Goal: Communication & Community: Answer question/provide support

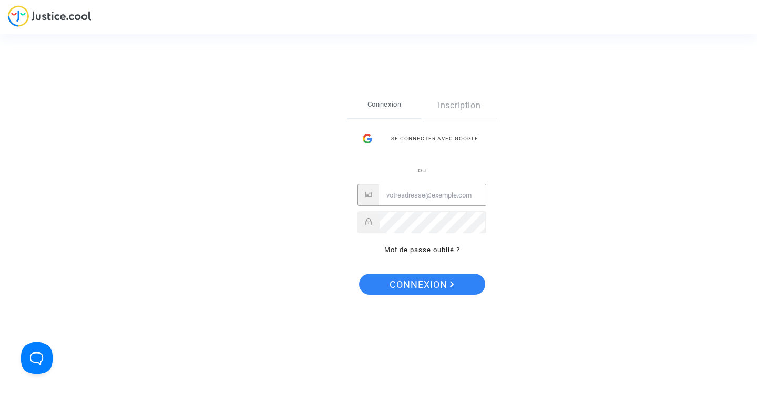
click at [434, 199] on input "Email" at bounding box center [432, 195] width 107 height 21
click at [425, 134] on div "Se connecter avec Google" at bounding box center [422, 138] width 129 height 21
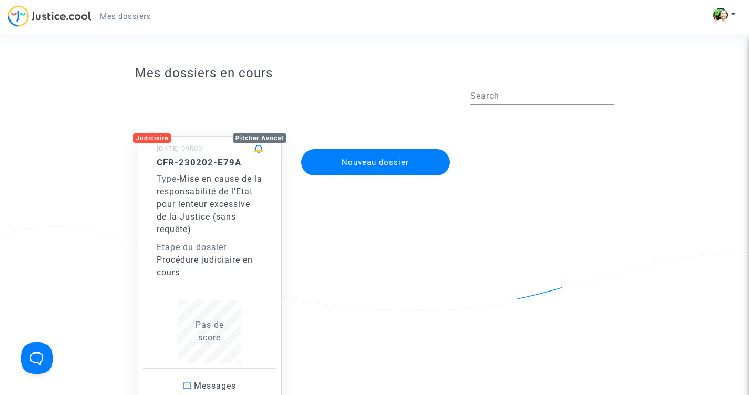
click at [204, 200] on span "Mise en cause de la responsabilité de l'Etat pour lenteur excessive de la Justi…" at bounding box center [210, 204] width 106 height 60
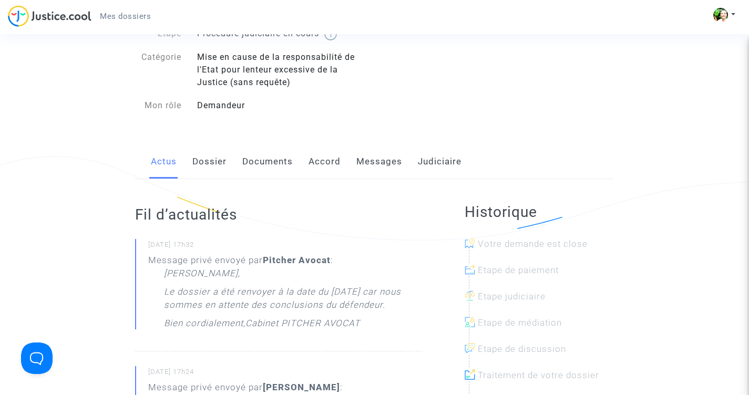
scroll to position [105, 0]
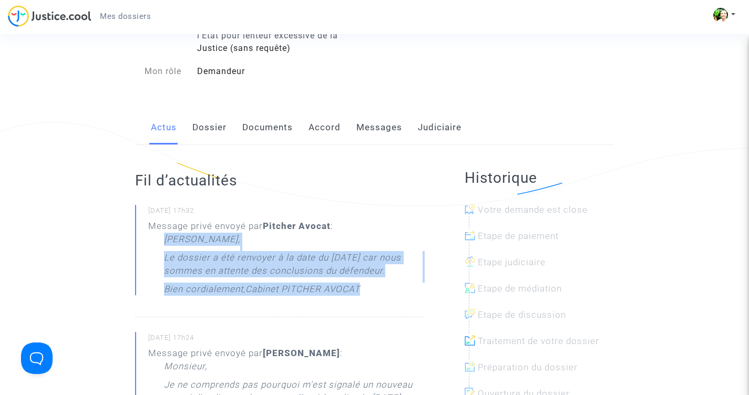
drag, startPoint x: 371, startPoint y: 294, endPoint x: 151, endPoint y: 232, distance: 228.6
click at [151, 232] on div "Message privé envoyé par [PERSON_NAME] : [PERSON_NAME], Le dossier a été renvoy…" at bounding box center [285, 261] width 275 height 82
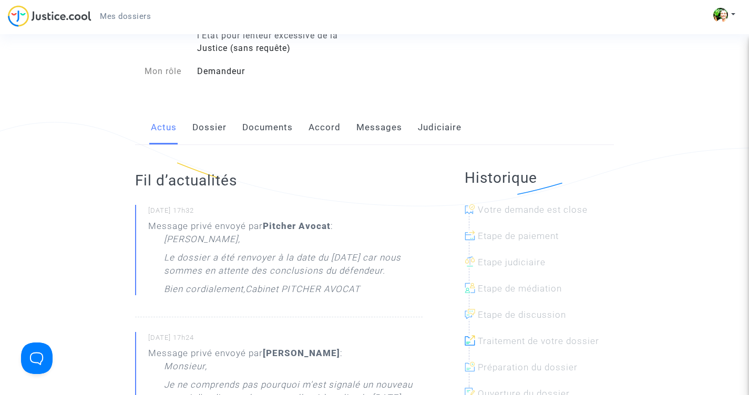
click at [361, 296] on div "[PERSON_NAME], Le dossier a été renvoyer à la date du [DATE] car nous sommes en…" at bounding box center [293, 267] width 259 height 68
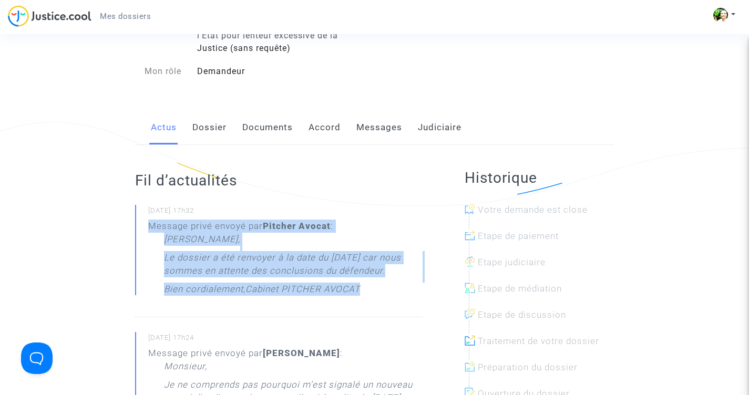
drag, startPoint x: 363, startPoint y: 294, endPoint x: 148, endPoint y: 218, distance: 227.7
click at [148, 220] on div "Message privé envoyé par [PERSON_NAME] : [PERSON_NAME], Le dossier a été renvoy…" at bounding box center [285, 261] width 275 height 82
copy div "Message privé envoyé par [PERSON_NAME] : [PERSON_NAME], Le dossier a été renvoy…"
click at [380, 116] on link "Messages" at bounding box center [380, 127] width 46 height 35
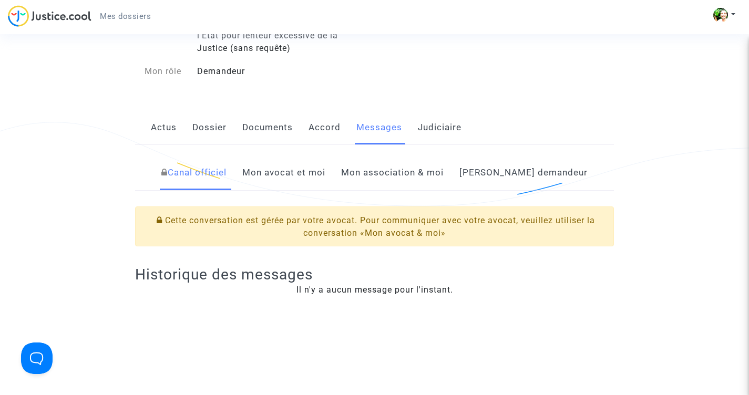
click at [326, 163] on link "Mon avocat et moi" at bounding box center [283, 173] width 83 height 35
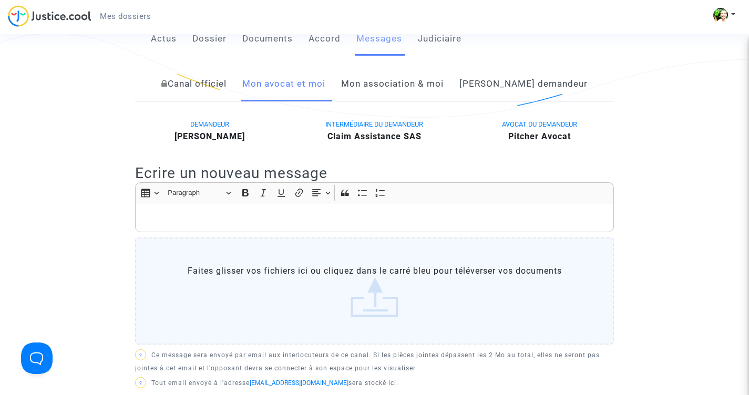
scroll to position [195, 0]
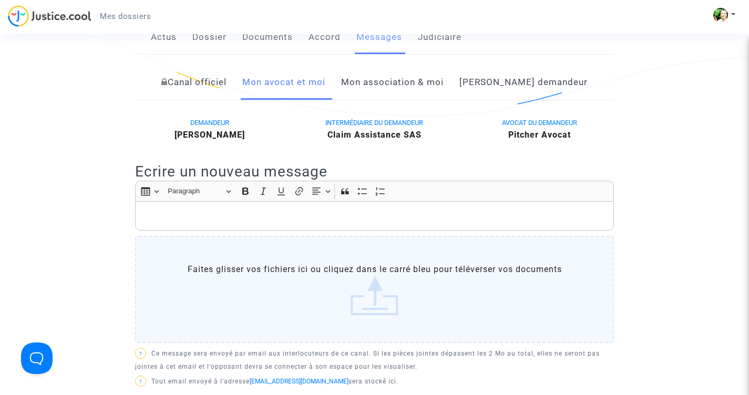
click at [277, 210] on p "Rich Text Editor, main" at bounding box center [375, 216] width 468 height 13
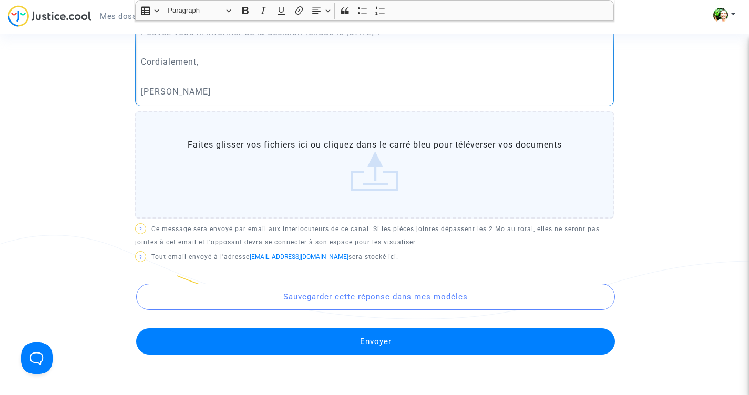
scroll to position [411, 0]
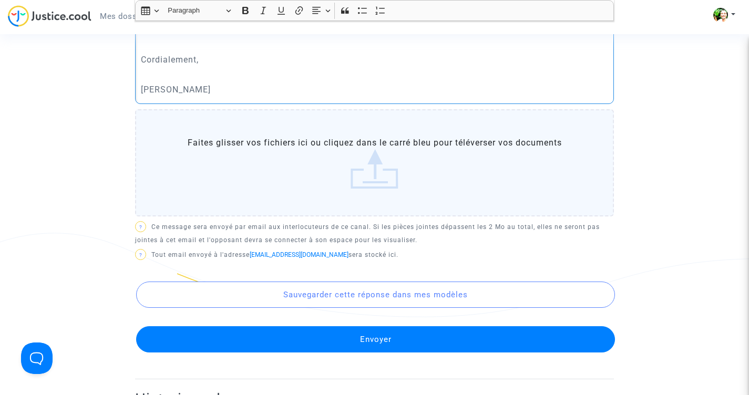
click at [374, 327] on button "Envoyer" at bounding box center [375, 340] width 479 height 26
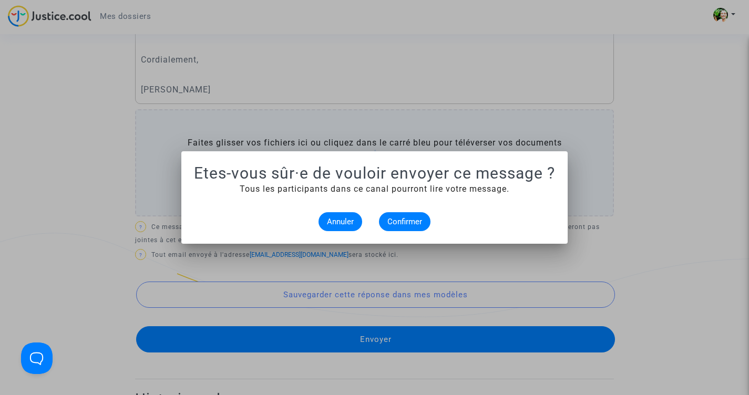
scroll to position [0, 0]
click at [411, 217] on span "Confirmer" at bounding box center [405, 221] width 35 height 9
